Goal: Use online tool/utility: Utilize a website feature to perform a specific function

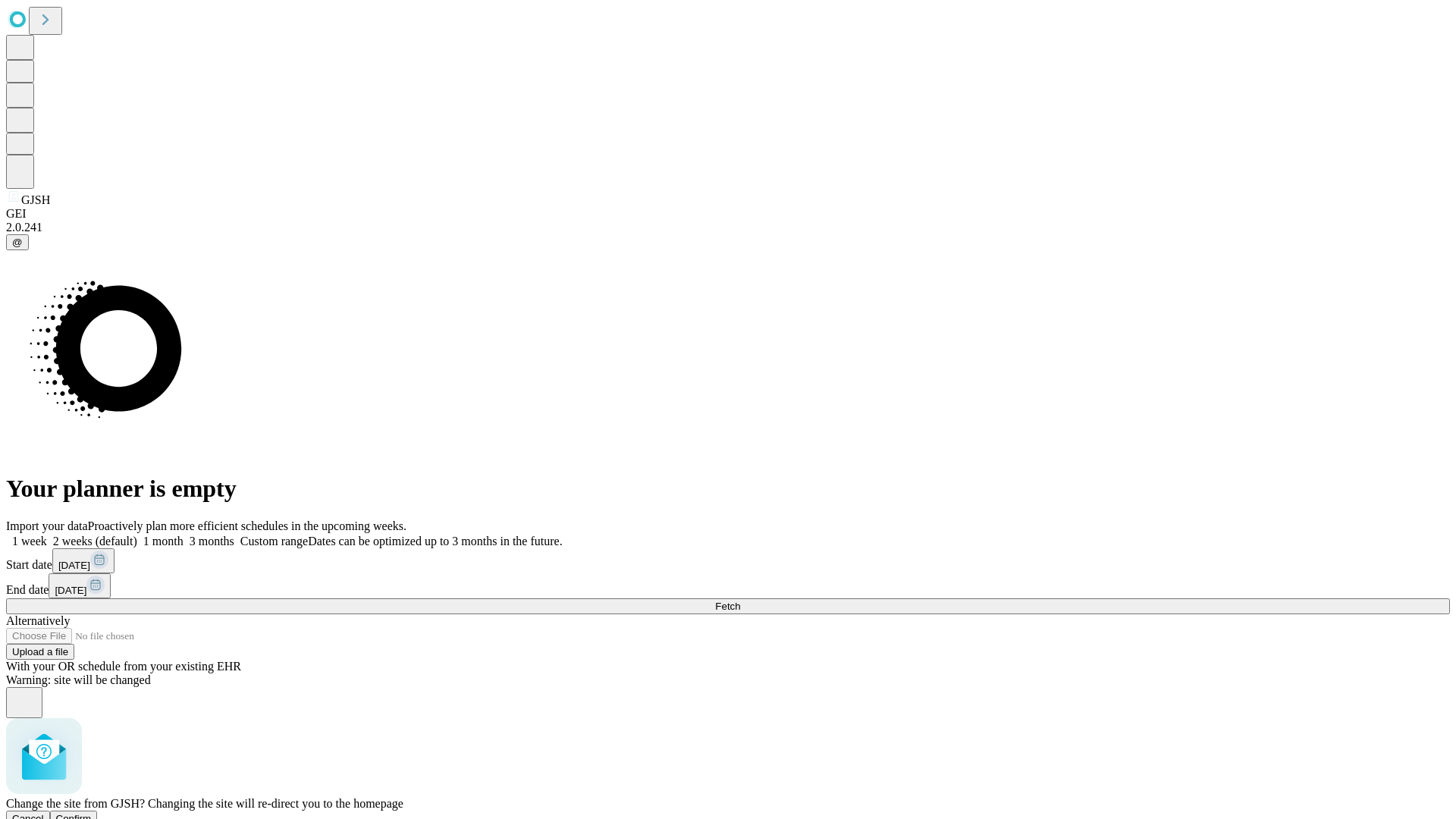
click at [91, 813] on span "Confirm" at bounding box center [73, 818] width 36 height 11
click at [47, 534] on label "1 week" at bounding box center [26, 540] width 41 height 13
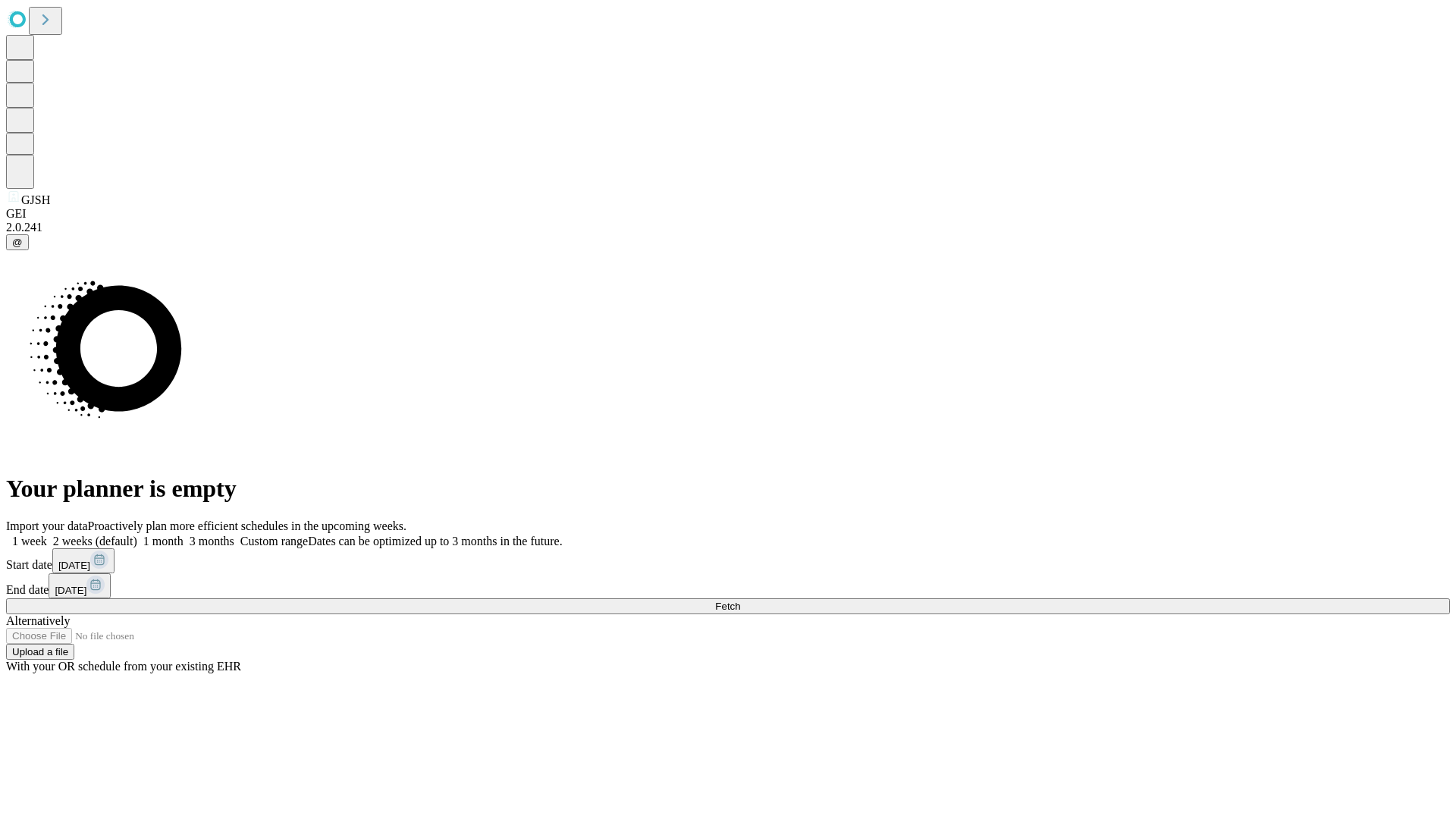
click at [740, 601] on span "Fetch" at bounding box center [728, 606] width 25 height 11
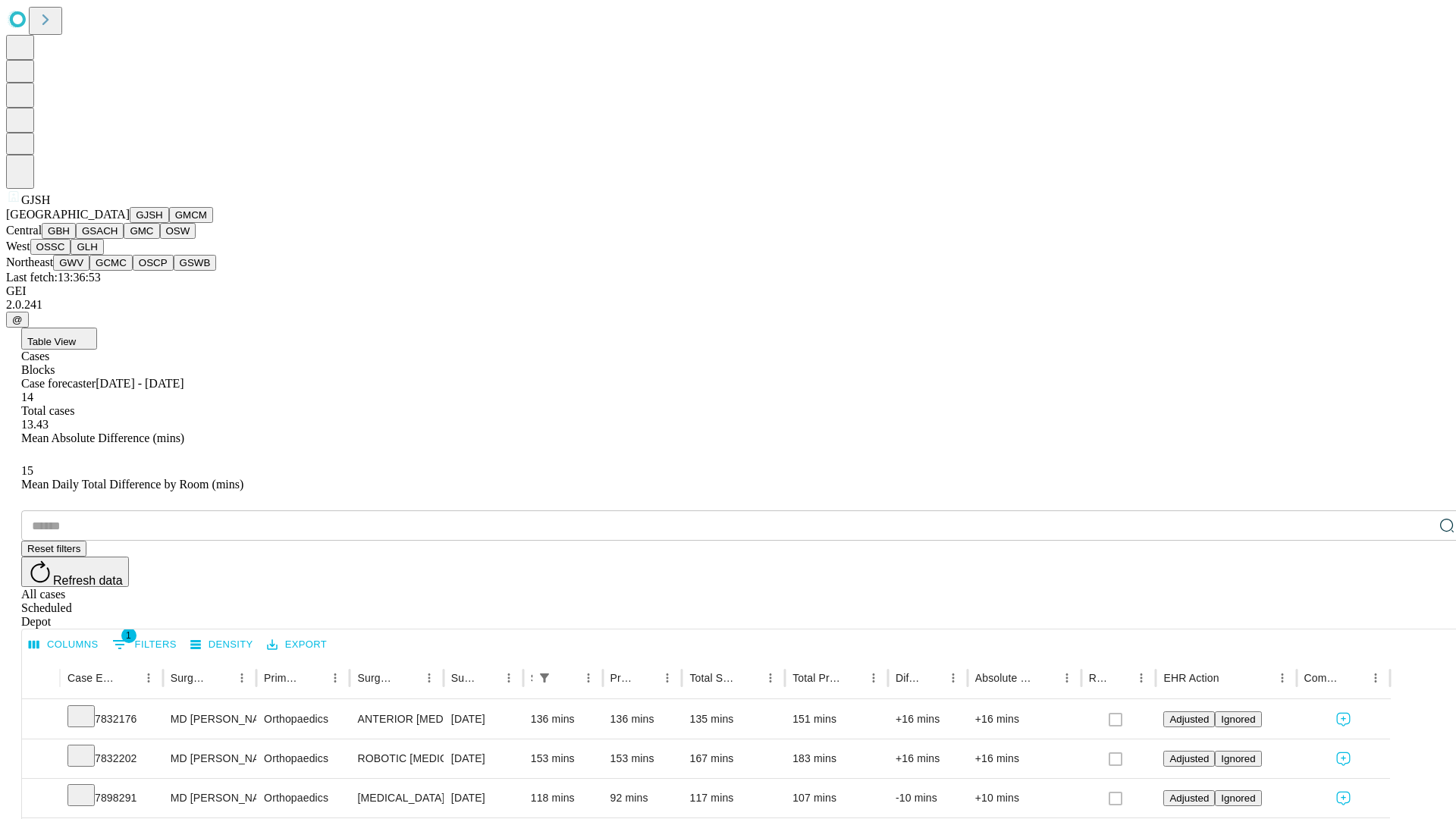
click at [169, 223] on button "GMCM" at bounding box center [191, 215] width 44 height 16
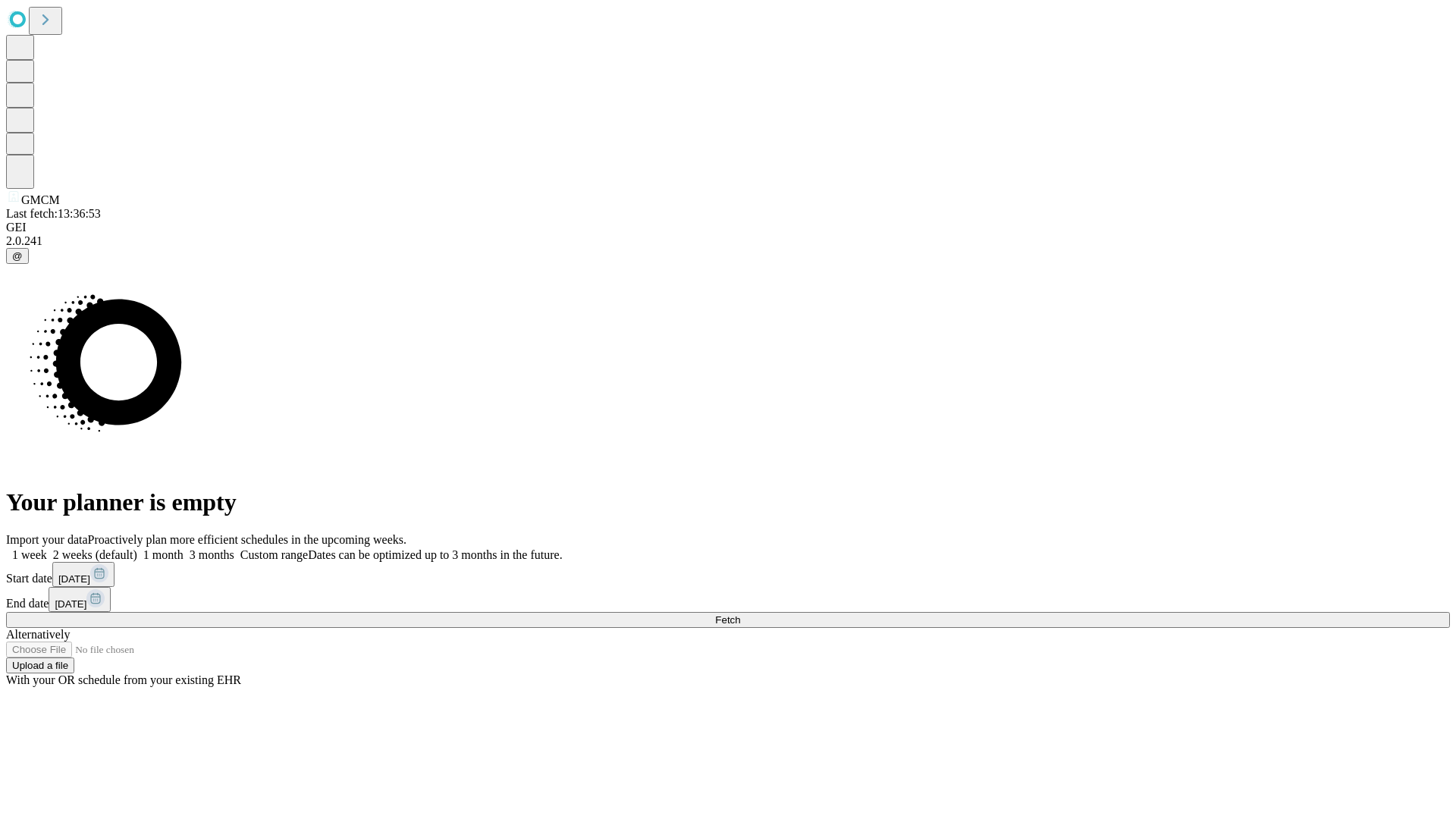
click at [47, 548] on label "1 week" at bounding box center [26, 554] width 41 height 13
click at [740, 614] on span "Fetch" at bounding box center [728, 620] width 25 height 11
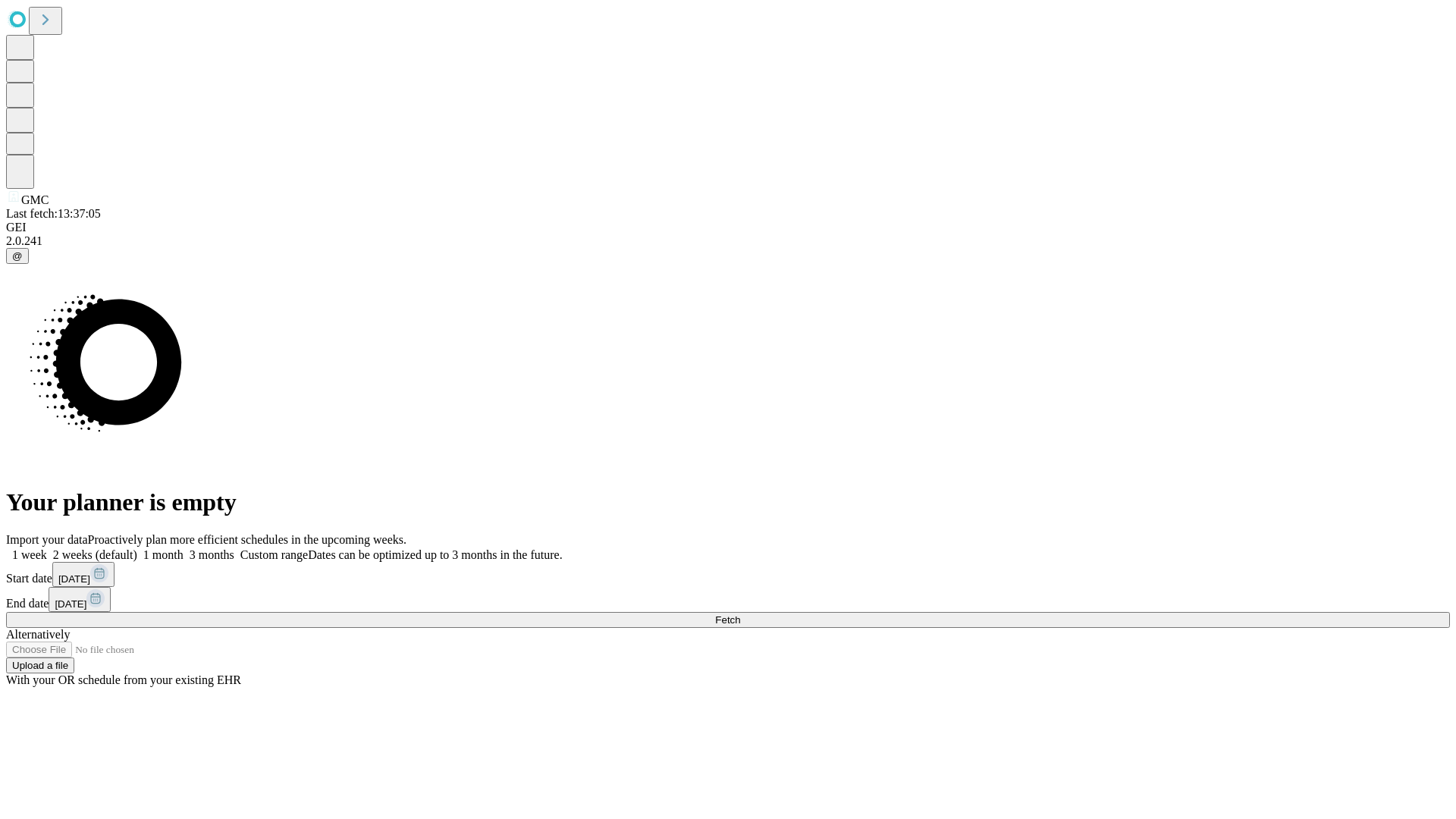
click at [47, 548] on label "1 week" at bounding box center [26, 554] width 41 height 13
click at [740, 614] on span "Fetch" at bounding box center [728, 620] width 25 height 11
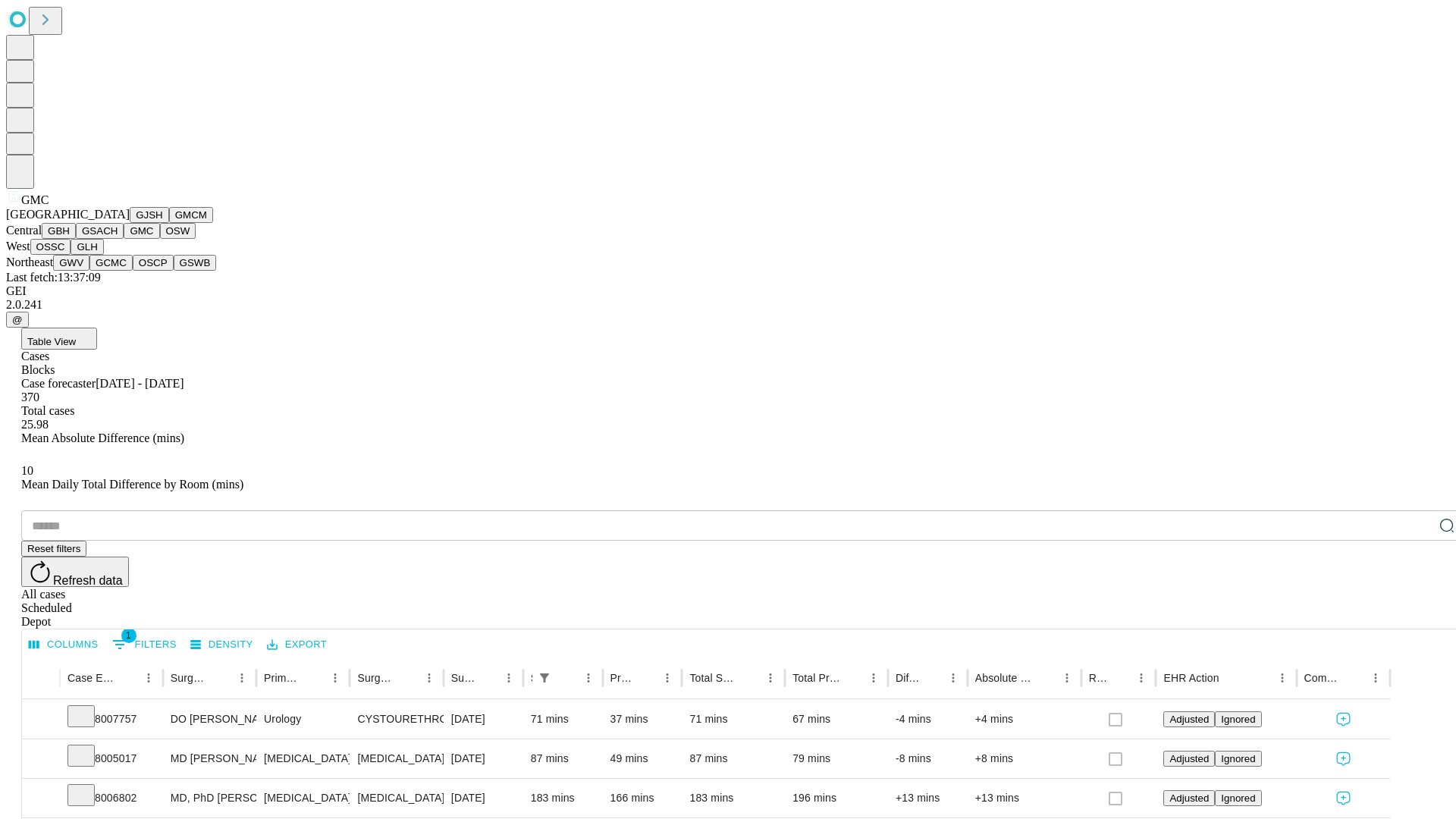
click at [160, 238] on button "OSW" at bounding box center [178, 231] width 37 height 16
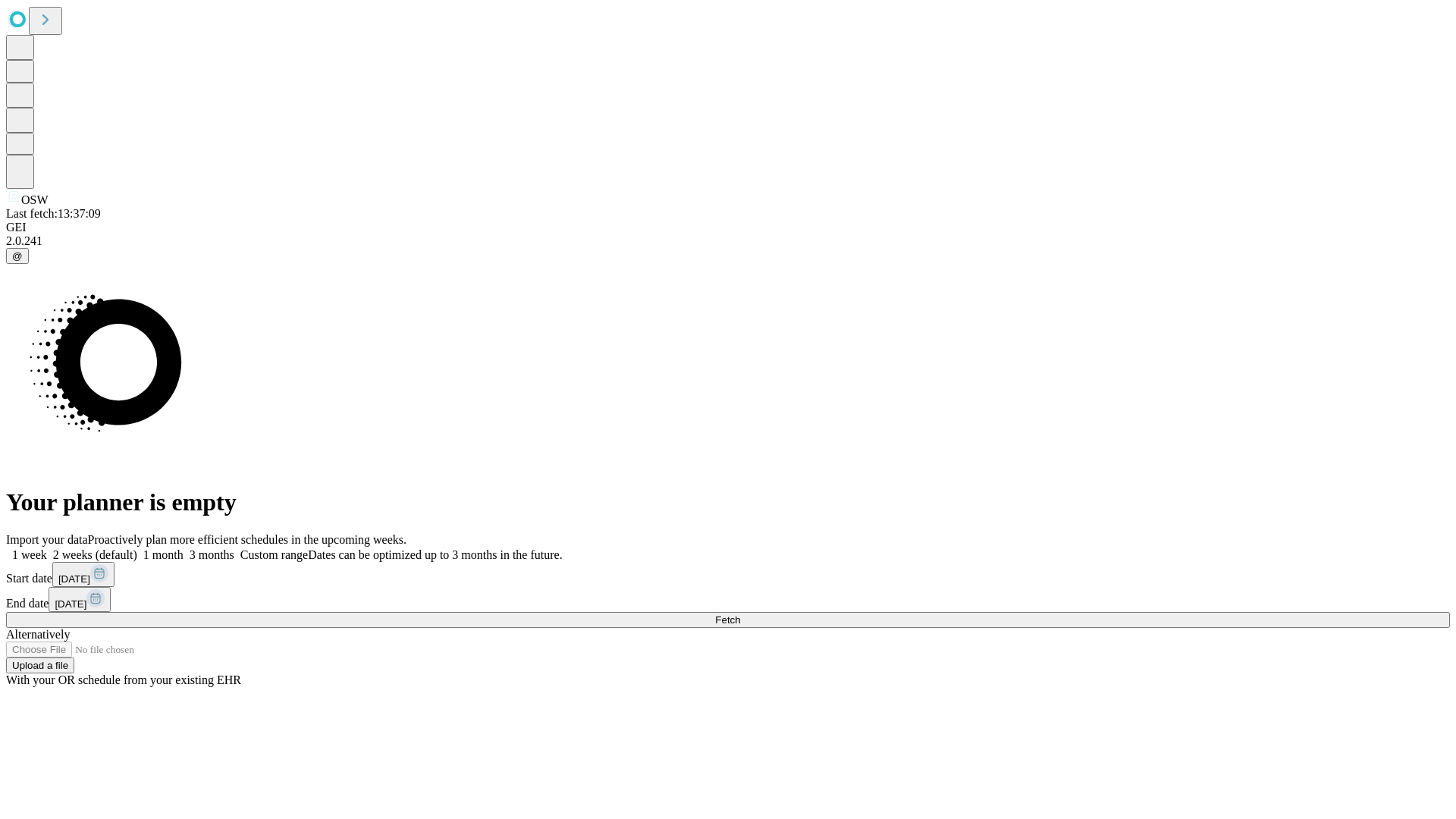
click at [47, 548] on label "1 week" at bounding box center [26, 554] width 41 height 13
click at [740, 614] on span "Fetch" at bounding box center [728, 620] width 25 height 11
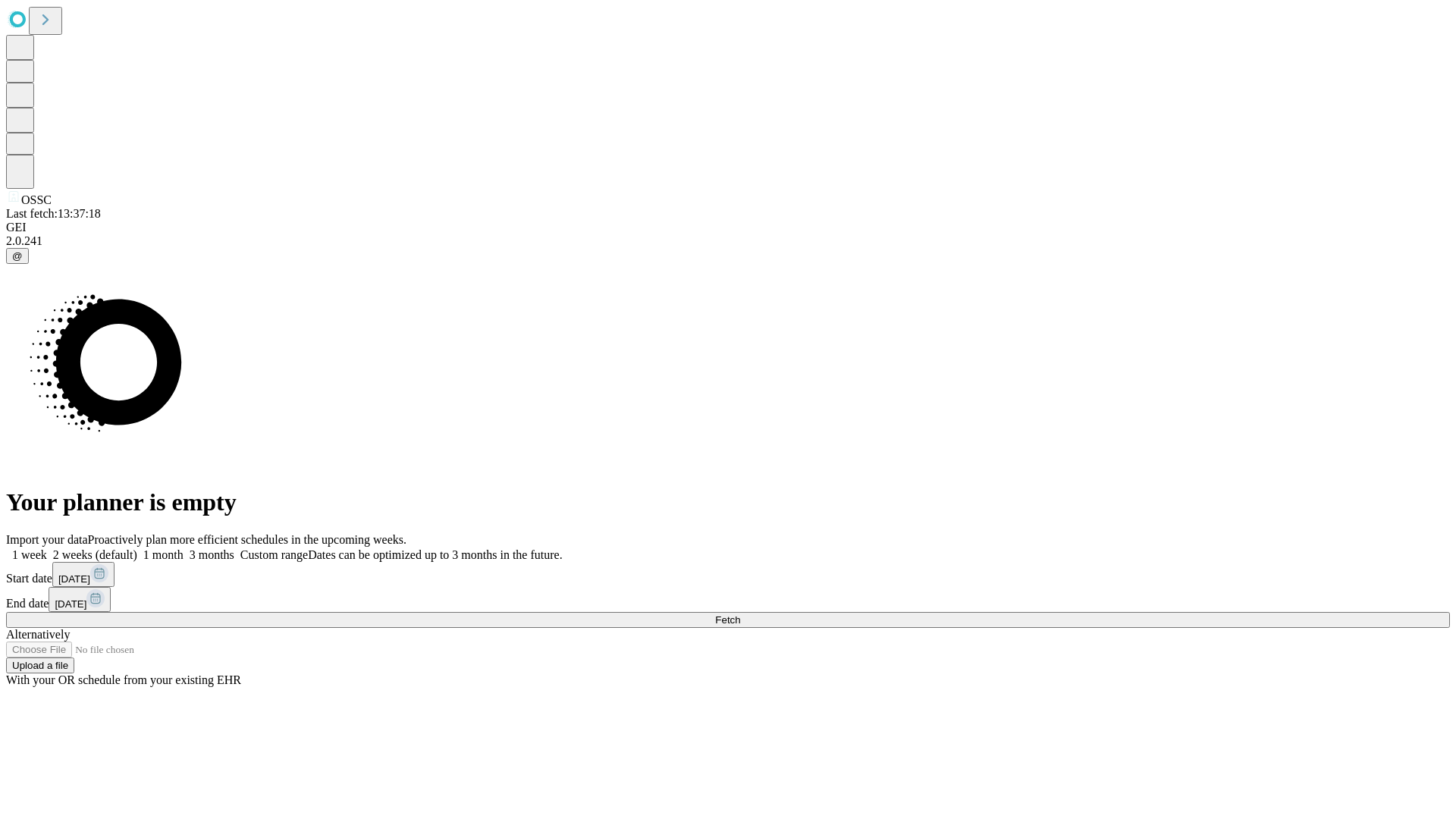
click at [47, 548] on label "1 week" at bounding box center [26, 554] width 41 height 13
click at [740, 614] on span "Fetch" at bounding box center [728, 620] width 25 height 11
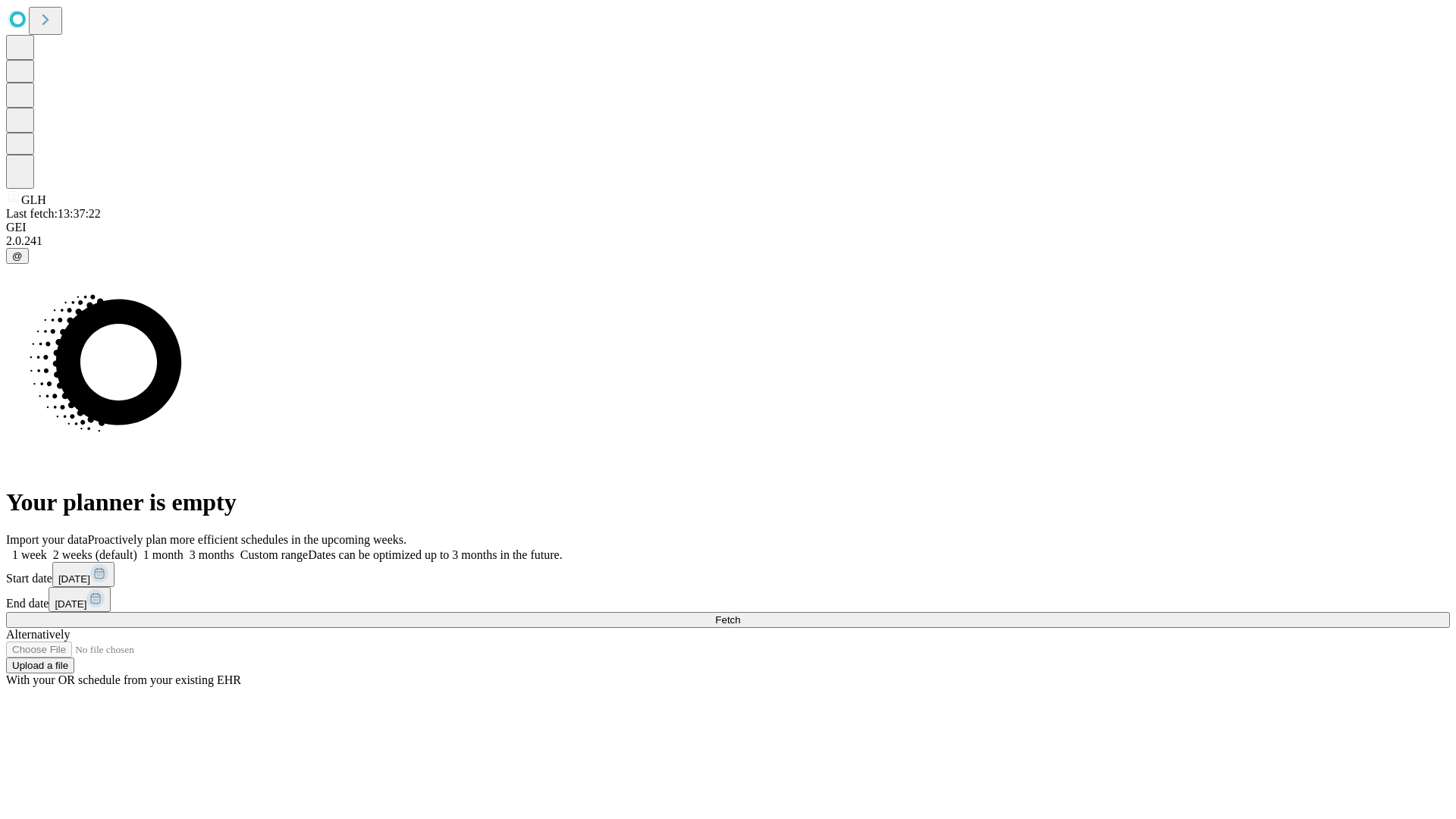
click at [740, 614] on span "Fetch" at bounding box center [728, 620] width 25 height 11
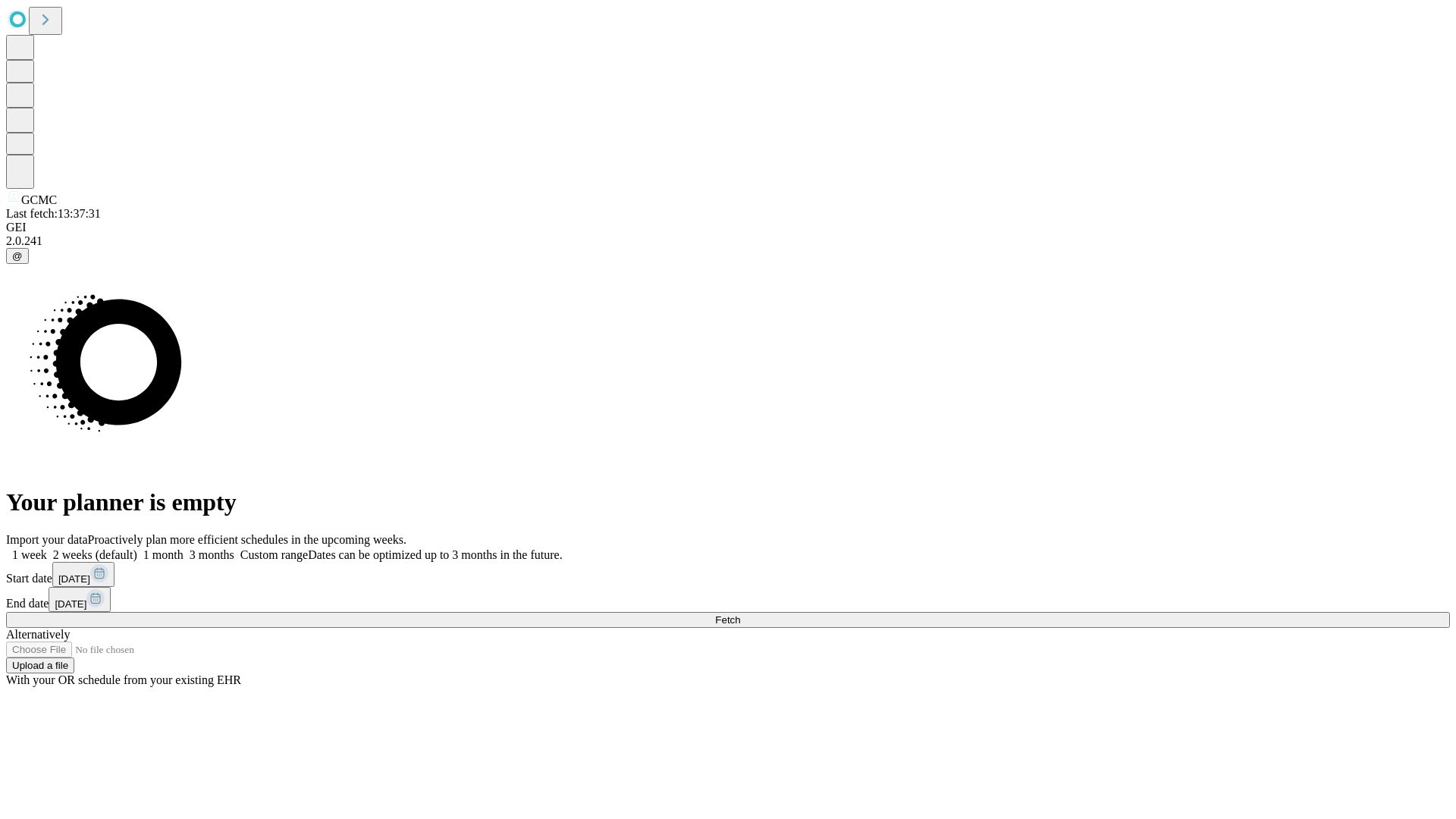
click at [47, 548] on label "1 week" at bounding box center [26, 554] width 41 height 13
click at [740, 614] on span "Fetch" at bounding box center [728, 620] width 25 height 11
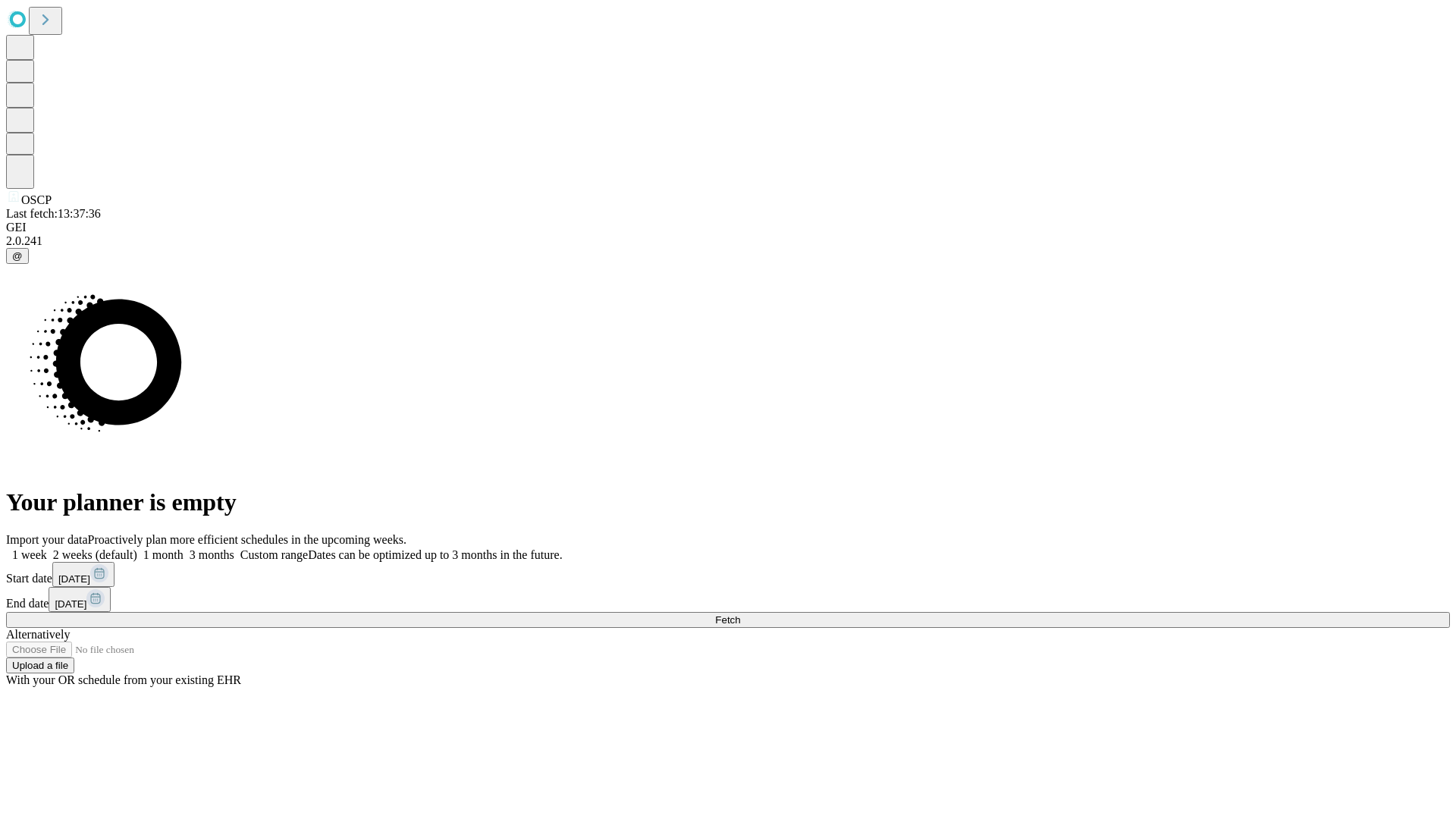
click at [47, 548] on label "1 week" at bounding box center [26, 554] width 41 height 13
click at [740, 614] on span "Fetch" at bounding box center [728, 620] width 25 height 11
